Goal: Find specific page/section: Find specific page/section

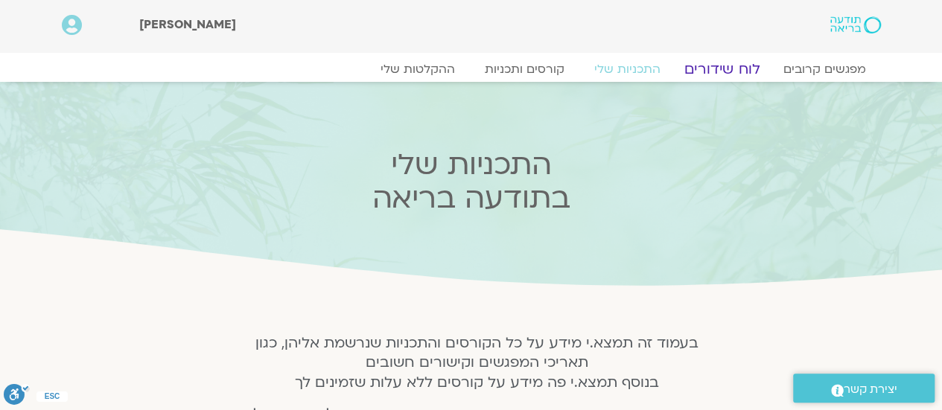
click at [712, 68] on link "לוח שידורים" at bounding box center [722, 69] width 112 height 18
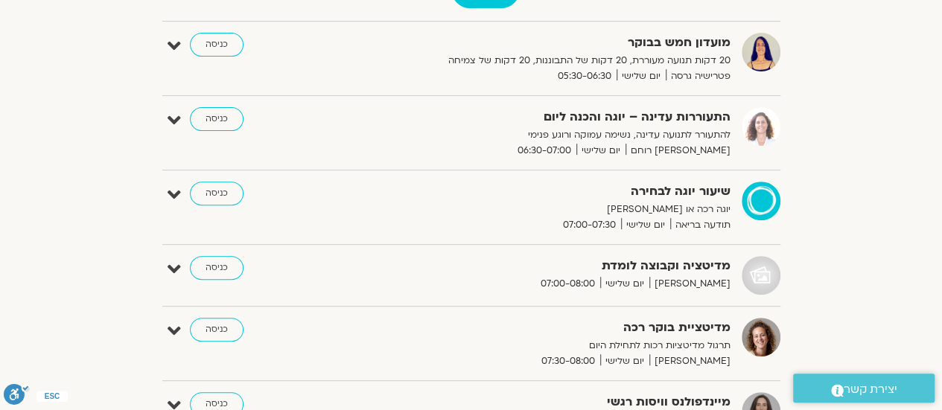
scroll to position [227, 0]
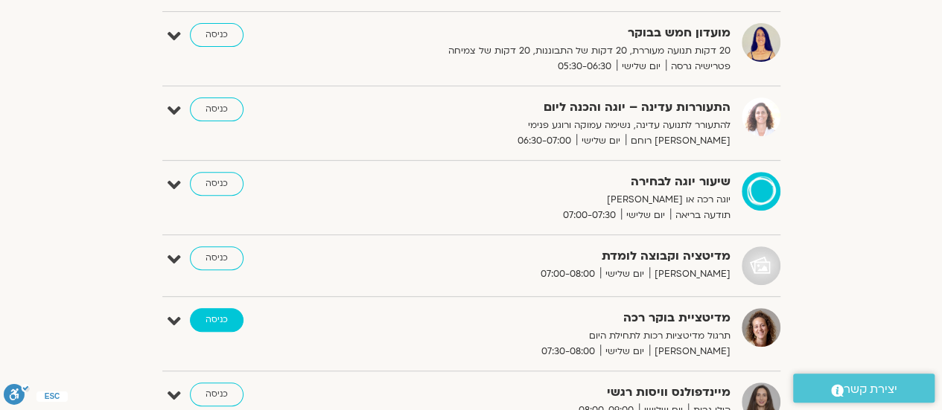
click at [220, 321] on link "כניסה" at bounding box center [217, 320] width 54 height 24
